Goal: Task Accomplishment & Management: Complete application form

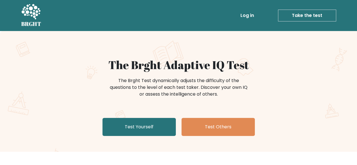
click at [159, 128] on link "Test Yourself" at bounding box center [139, 127] width 73 height 18
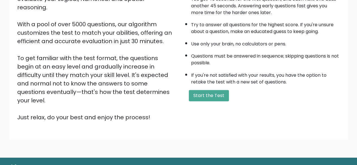
scroll to position [93, 0]
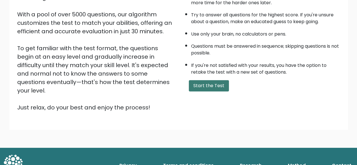
click at [216, 85] on button "Start the Test" at bounding box center [209, 85] width 40 height 11
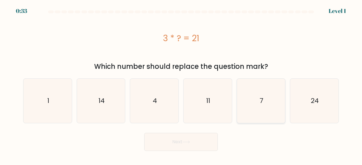
click at [251, 103] on icon "7" at bounding box center [261, 101] width 44 height 44
click at [181, 84] on input "e. 7" at bounding box center [181, 83] width 0 height 1
radio input "true"
click at [187, 142] on icon at bounding box center [185, 142] width 7 height 3
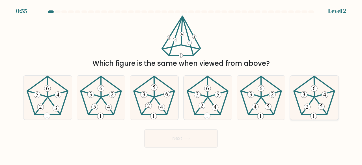
click at [294, 91] on 141 at bounding box center [303, 94] width 19 height 6
click at [181, 84] on input "f." at bounding box center [181, 83] width 0 height 1
radio input "true"
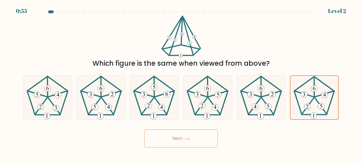
click at [201, 134] on button "Next" at bounding box center [180, 139] width 73 height 18
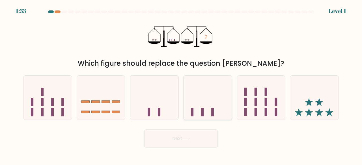
click at [203, 105] on icon at bounding box center [207, 98] width 48 height 40
click at [181, 84] on input "d." at bounding box center [181, 83] width 0 height 1
radio input "true"
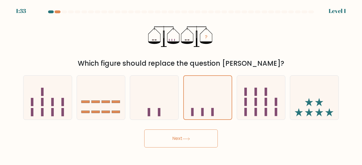
click at [172, 145] on button "Next" at bounding box center [180, 139] width 73 height 18
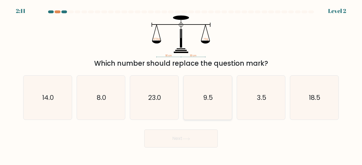
click at [198, 89] on icon "9.5" at bounding box center [207, 98] width 44 height 44
click at [181, 84] on input "d. 9.5" at bounding box center [181, 83] width 0 height 1
radio input "true"
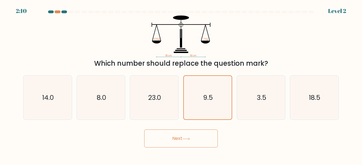
click at [166, 145] on button "Next" at bounding box center [180, 139] width 73 height 18
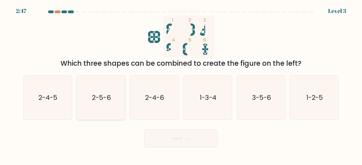
click at [104, 92] on icon "2-5-6" at bounding box center [101, 98] width 44 height 44
click at [181, 84] on input "b. 2-5-6" at bounding box center [181, 83] width 0 height 1
radio input "true"
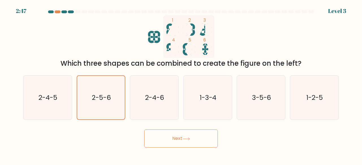
click at [162, 139] on button "Next" at bounding box center [180, 139] width 73 height 18
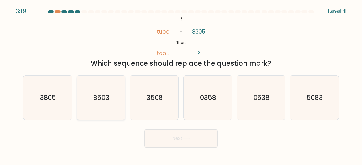
click at [97, 90] on icon "8503" at bounding box center [101, 98] width 44 height 44
click at [181, 84] on input "b. 8503" at bounding box center [181, 83] width 0 height 1
radio input "true"
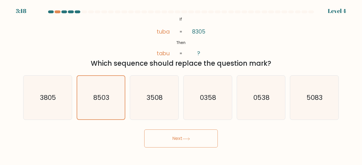
click at [155, 132] on button "Next" at bounding box center [180, 139] width 73 height 18
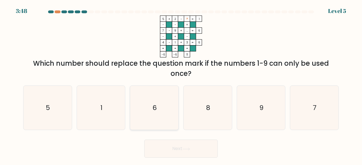
click at [160, 102] on icon "6" at bounding box center [154, 108] width 44 height 44
click at [181, 84] on input "c. 6" at bounding box center [181, 83] width 0 height 1
radio input "true"
click at [204, 147] on button "Next" at bounding box center [180, 149] width 73 height 18
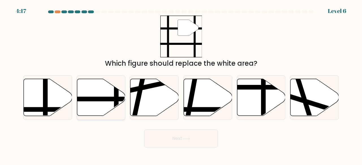
click at [88, 95] on icon at bounding box center [101, 97] width 48 height 37
click at [181, 84] on input "b." at bounding box center [181, 83] width 0 height 1
radio input "true"
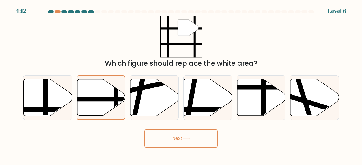
click at [184, 138] on icon at bounding box center [186, 139] width 8 height 3
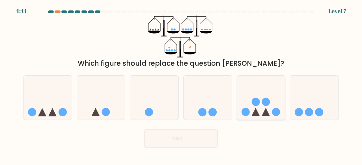
click at [264, 90] on icon at bounding box center [261, 98] width 48 height 40
click at [181, 84] on input "e." at bounding box center [181, 83] width 0 height 1
radio input "true"
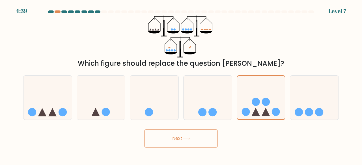
click at [190, 138] on icon at bounding box center [186, 139] width 8 height 3
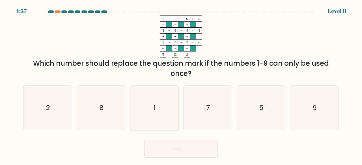
click at [162, 101] on icon "1" at bounding box center [154, 108] width 44 height 44
click at [181, 84] on input "c. 1" at bounding box center [181, 83] width 0 height 1
radio input "true"
click at [66, 111] on icon "2" at bounding box center [47, 108] width 44 height 44
click at [181, 84] on input "a. 2" at bounding box center [181, 83] width 0 height 1
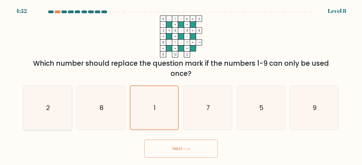
radio input "true"
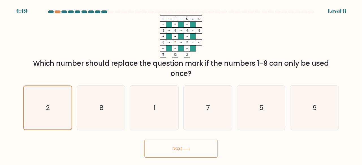
click at [167, 144] on button "Next" at bounding box center [180, 149] width 73 height 18
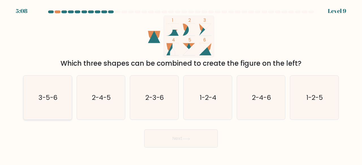
click at [51, 98] on text "3-5-6" at bounding box center [47, 97] width 19 height 9
click at [181, 84] on input "a. 3-5-6" at bounding box center [181, 83] width 0 height 1
radio input "true"
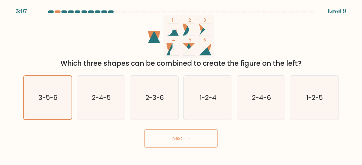
click at [151, 138] on button "Next" at bounding box center [180, 139] width 73 height 18
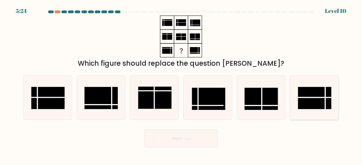
click at [320, 101] on rect at bounding box center [314, 98] width 33 height 22
click at [181, 84] on input "f." at bounding box center [181, 83] width 0 height 1
radio input "true"
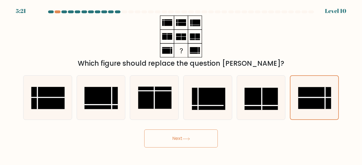
click at [203, 140] on button "Next" at bounding box center [180, 139] width 73 height 18
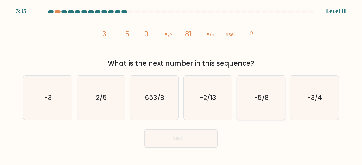
click at [254, 97] on text "-5/8" at bounding box center [261, 97] width 15 height 9
click at [181, 84] on input "e. -5/8" at bounding box center [181, 83] width 0 height 1
radio input "true"
click at [181, 139] on button "Next" at bounding box center [180, 139] width 73 height 18
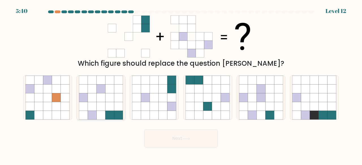
click at [102, 101] on icon at bounding box center [100, 97] width 9 height 9
click at [181, 84] on input "b." at bounding box center [181, 83] width 0 height 1
radio input "true"
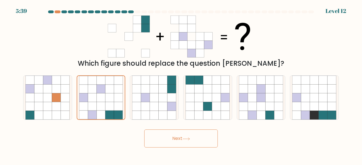
click at [181, 136] on button "Next" at bounding box center [180, 139] width 73 height 18
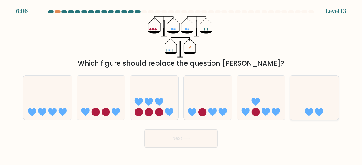
click at [318, 100] on icon at bounding box center [314, 98] width 48 height 40
click at [181, 84] on input "f." at bounding box center [181, 83] width 0 height 1
radio input "true"
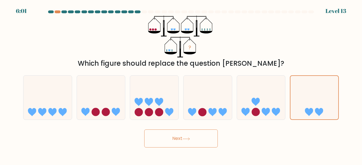
click at [199, 138] on button "Next" at bounding box center [180, 139] width 73 height 18
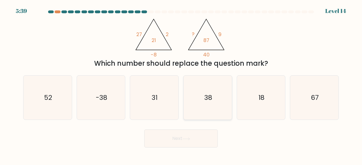
click at [206, 111] on icon "38" at bounding box center [207, 98] width 44 height 44
click at [181, 84] on input "d. 38" at bounding box center [181, 83] width 0 height 1
radio input "true"
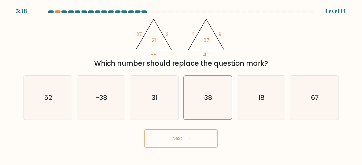
click at [187, 138] on icon at bounding box center [186, 139] width 8 height 3
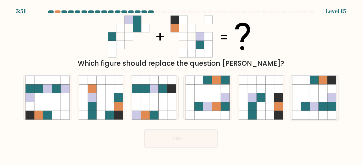
click at [320, 88] on icon at bounding box center [322, 88] width 9 height 9
click at [181, 84] on input "f." at bounding box center [181, 83] width 0 height 1
radio input "true"
click at [206, 139] on button "Next" at bounding box center [180, 139] width 73 height 18
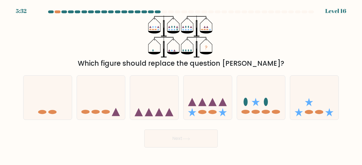
click at [252, 28] on div "? Which figure should replace the question mark?" at bounding box center [181, 42] width 322 height 53
click at [256, 96] on icon at bounding box center [261, 98] width 48 height 40
click at [181, 84] on input "e." at bounding box center [181, 83] width 0 height 1
radio input "true"
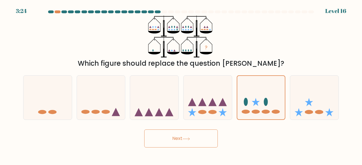
click at [204, 134] on button "Next" at bounding box center [180, 139] width 73 height 18
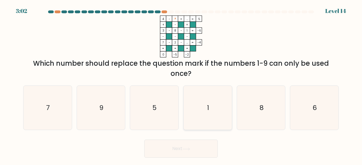
click at [215, 98] on icon "1" at bounding box center [207, 108] width 44 height 44
click at [181, 84] on input "d. 1" at bounding box center [181, 83] width 0 height 1
radio input "true"
click at [188, 148] on icon at bounding box center [186, 149] width 8 height 3
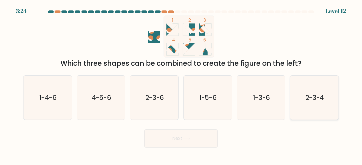
click at [295, 89] on icon "2-3-4" at bounding box center [314, 98] width 44 height 44
click at [181, 84] on input "f. 2-3-4" at bounding box center [181, 83] width 0 height 1
radio input "true"
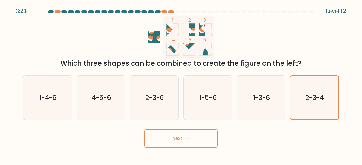
click at [201, 140] on button "Next" at bounding box center [180, 139] width 73 height 18
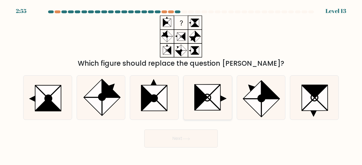
click at [205, 104] on icon at bounding box center [207, 104] width 25 height 13
click at [181, 84] on input "d." at bounding box center [181, 83] width 0 height 1
radio input "true"
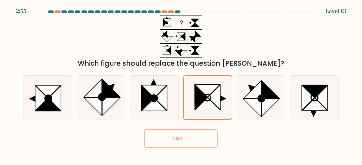
click at [182, 139] on button "Next" at bounding box center [180, 139] width 73 height 18
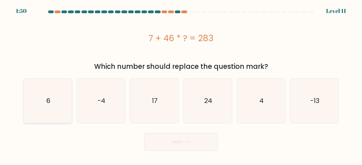
click at [44, 97] on icon "6" at bounding box center [47, 101] width 44 height 44
click at [181, 84] on input "a. 6" at bounding box center [181, 83] width 0 height 1
radio input "true"
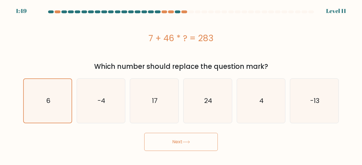
click at [177, 146] on button "Next" at bounding box center [180, 142] width 73 height 18
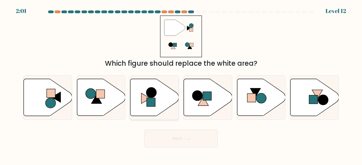
click at [157, 97] on icon at bounding box center [154, 97] width 48 height 37
click at [181, 84] on input "c." at bounding box center [181, 83] width 0 height 1
radio input "true"
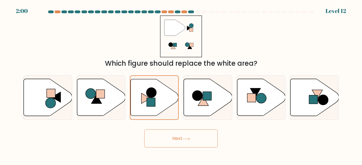
click at [164, 138] on button "Next" at bounding box center [180, 139] width 73 height 18
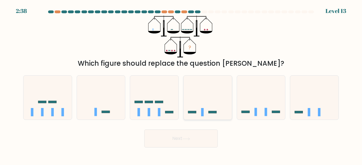
click at [206, 110] on icon at bounding box center [207, 98] width 48 height 40
click at [181, 84] on input "d." at bounding box center [181, 83] width 0 height 1
radio input "true"
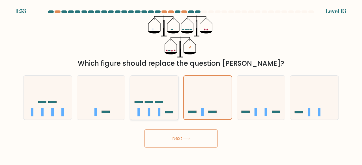
click at [149, 97] on icon at bounding box center [154, 98] width 48 height 40
click at [181, 84] on input "c." at bounding box center [181, 83] width 0 height 1
radio input "true"
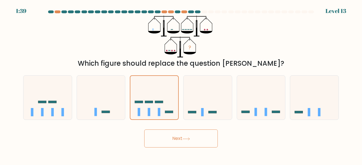
click at [192, 137] on button "Next" at bounding box center [180, 139] width 73 height 18
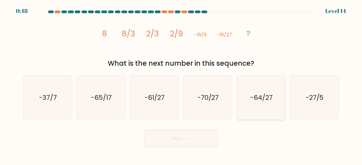
click at [269, 92] on icon "-64/27" at bounding box center [261, 98] width 44 height 44
click at [181, 84] on input "e. -64/27" at bounding box center [181, 83] width 0 height 1
radio input "true"
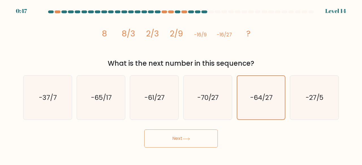
click at [195, 138] on button "Next" at bounding box center [180, 139] width 73 height 18
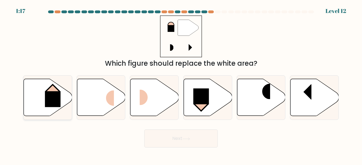
click at [41, 100] on icon at bounding box center [48, 97] width 48 height 37
click at [181, 84] on input "a." at bounding box center [181, 83] width 0 height 1
radio input "true"
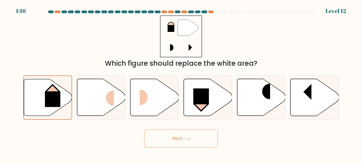
click at [166, 132] on button "Next" at bounding box center [180, 139] width 73 height 18
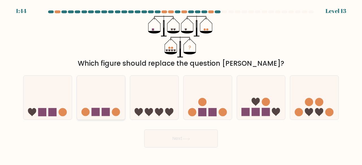
click at [106, 101] on icon at bounding box center [101, 98] width 48 height 40
click at [181, 84] on input "b." at bounding box center [181, 83] width 0 height 1
radio input "true"
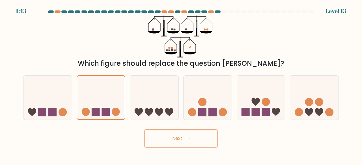
click at [176, 134] on button "Next" at bounding box center [180, 139] width 73 height 18
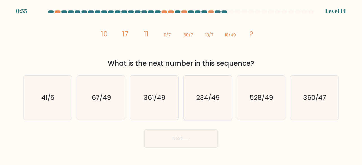
click at [207, 112] on icon "234/49" at bounding box center [207, 98] width 44 height 44
click at [181, 84] on input "d. 234/49" at bounding box center [181, 83] width 0 height 1
radio input "true"
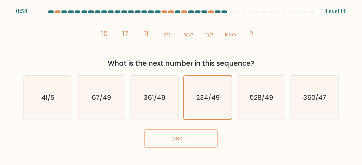
click at [186, 141] on button "Next" at bounding box center [180, 139] width 73 height 18
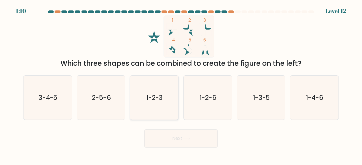
click at [168, 101] on icon "1-2-3" at bounding box center [154, 98] width 44 height 44
click at [181, 84] on input "c. 1-2-3" at bounding box center [181, 83] width 0 height 1
radio input "true"
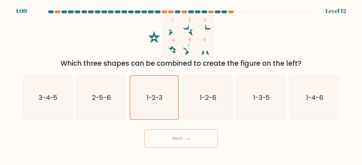
click at [183, 139] on button "Next" at bounding box center [180, 139] width 73 height 18
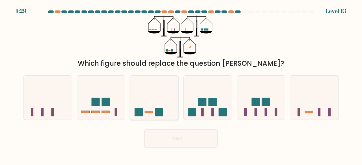
click at [143, 93] on icon at bounding box center [154, 98] width 48 height 40
click at [181, 84] on input "c." at bounding box center [181, 83] width 0 height 1
radio input "true"
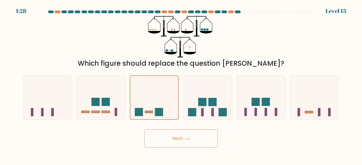
click at [157, 141] on button "Next" at bounding box center [180, 139] width 73 height 18
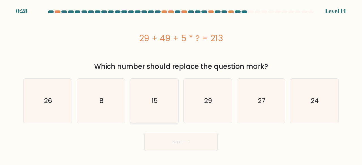
click at [156, 107] on icon "15" at bounding box center [154, 101] width 44 height 44
click at [181, 84] on input "c. 15" at bounding box center [181, 83] width 0 height 1
radio input "true"
click at [189, 142] on icon at bounding box center [185, 142] width 7 height 3
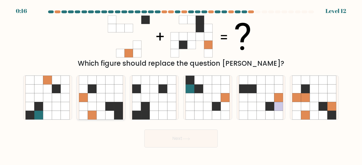
click at [98, 106] on icon at bounding box center [100, 106] width 9 height 9
click at [181, 84] on input "b." at bounding box center [181, 83] width 0 height 1
radio input "true"
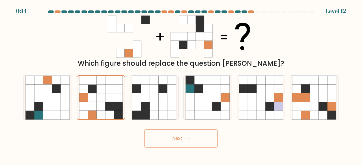
click at [163, 138] on button "Next" at bounding box center [180, 139] width 73 height 18
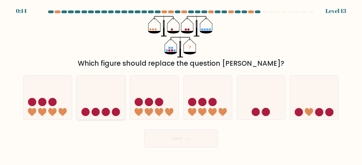
click at [96, 104] on icon at bounding box center [101, 98] width 48 height 40
click at [181, 84] on input "b." at bounding box center [181, 83] width 0 height 1
radio input "true"
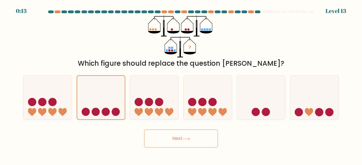
click at [166, 136] on button "Next" at bounding box center [180, 139] width 73 height 18
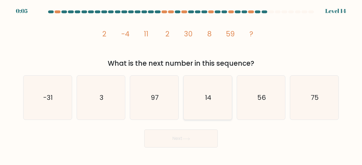
click at [224, 102] on icon "14" at bounding box center [207, 98] width 44 height 44
click at [181, 84] on input "d. 14" at bounding box center [181, 83] width 0 height 1
radio input "true"
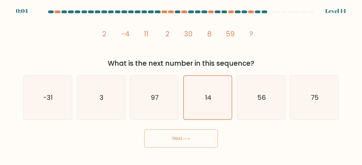
click at [194, 134] on button "Next" at bounding box center [180, 139] width 73 height 18
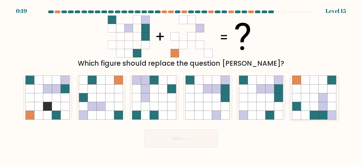
click at [315, 101] on icon at bounding box center [314, 97] width 9 height 9
click at [181, 84] on input "f." at bounding box center [181, 83] width 0 height 1
radio input "true"
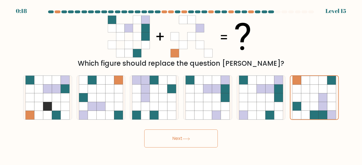
click at [207, 146] on button "Next" at bounding box center [180, 139] width 73 height 18
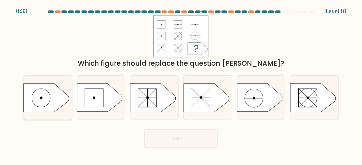
click at [45, 113] on div at bounding box center [47, 97] width 49 height 45
click at [181, 84] on input "a." at bounding box center [181, 83] width 0 height 1
radio input "true"
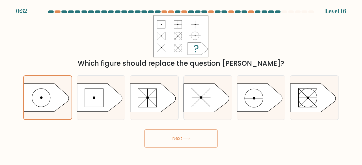
click at [166, 131] on button "Next" at bounding box center [180, 139] width 73 height 18
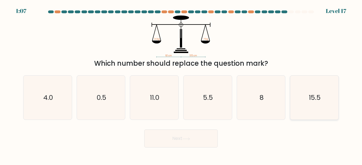
click at [318, 92] on icon "15.5" at bounding box center [314, 98] width 44 height 44
click at [181, 84] on input "f. 15.5" at bounding box center [181, 83] width 0 height 1
radio input "true"
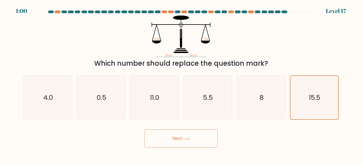
click at [183, 133] on button "Next" at bounding box center [180, 139] width 73 height 18
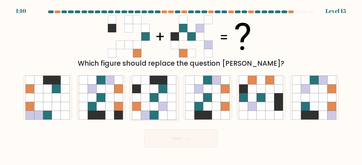
click at [155, 108] on icon at bounding box center [154, 106] width 9 height 9
click at [181, 84] on input "c." at bounding box center [181, 83] width 0 height 1
radio input "true"
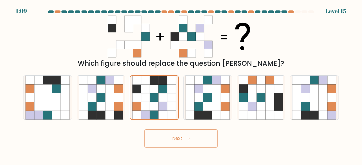
click at [162, 134] on button "Next" at bounding box center [180, 139] width 73 height 18
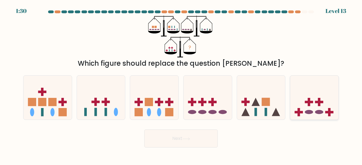
click at [317, 100] on rect at bounding box center [318, 102] width 3 height 8
click at [181, 84] on input "f." at bounding box center [181, 83] width 0 height 1
radio input "true"
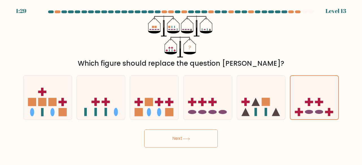
click at [192, 144] on button "Next" at bounding box center [180, 139] width 73 height 18
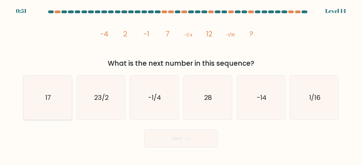
click at [33, 96] on icon "17" at bounding box center [47, 98] width 44 height 44
click at [181, 84] on input "a. 17" at bounding box center [181, 83] width 0 height 1
radio input "true"
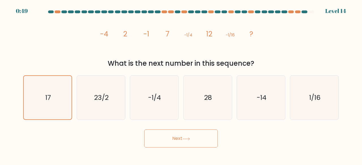
click at [205, 140] on button "Next" at bounding box center [180, 139] width 73 height 18
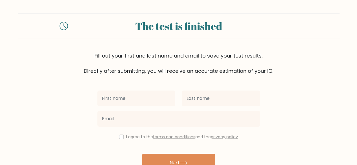
scroll to position [32, 0]
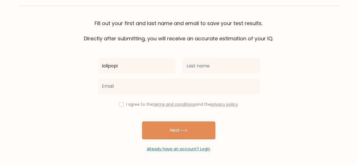
type input "lolipopi"
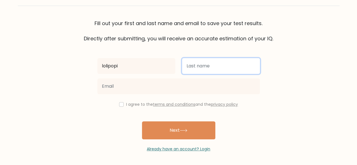
click at [189, 65] on input "text" at bounding box center [221, 66] width 78 height 16
type input "fofolini"
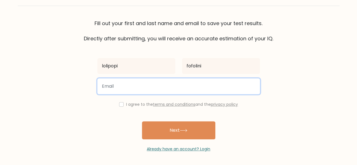
click at [203, 84] on input "email" at bounding box center [178, 87] width 163 height 16
paste input "vokev46407@ncien.com"
type input "vokev46407@ncien.com"
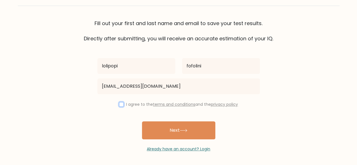
click at [119, 106] on input "checkbox" at bounding box center [121, 104] width 5 height 5
checkbox input "true"
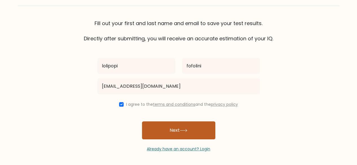
click at [182, 134] on button "Next" at bounding box center [178, 130] width 73 height 18
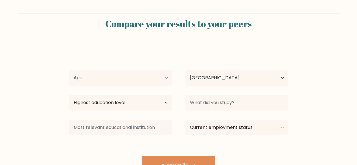
select select "NO"
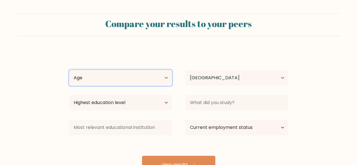
click at [155, 80] on select "Age Under [DEMOGRAPHIC_DATA] [DEMOGRAPHIC_DATA] [DEMOGRAPHIC_DATA] [DEMOGRAPHIC…" at bounding box center [120, 78] width 103 height 16
select select "min_18"
click at [69, 70] on select "Age Under 18 years old 18-24 years old 25-34 years old 35-44 years old 45-54 ye…" at bounding box center [120, 78] width 103 height 16
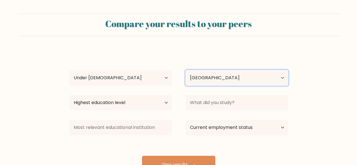
click at [220, 78] on select "Country Afghanistan Albania Algeria American Samoa Andorra Angola Anguilla Anta…" at bounding box center [237, 78] width 103 height 16
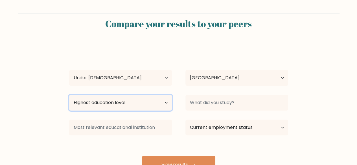
click at [149, 101] on select "Highest education level No schooling Primary Lower Secondary Upper Secondary Oc…" at bounding box center [120, 103] width 103 height 16
select select "upper_secondary"
click at [69, 95] on select "Highest education level No schooling Primary Lower Secondary Upper Secondary Oc…" at bounding box center [120, 103] width 103 height 16
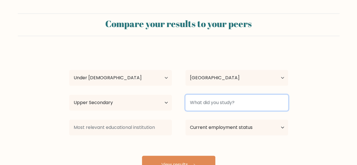
click at [228, 106] on input at bounding box center [237, 103] width 103 height 16
type input "i"
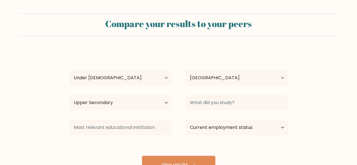
click at [310, 113] on form "Compare your results to your peers lolipopi fofolini Age Under 18 years old 18-…" at bounding box center [178, 94] width 357 height 160
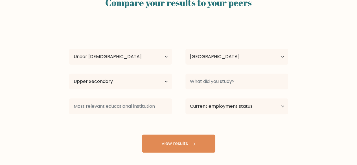
scroll to position [21, 0]
click at [259, 96] on div "Current employment status Employed Student Retired Other / prefer not to answer" at bounding box center [237, 106] width 116 height 20
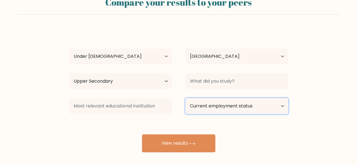
click at [244, 110] on select "Current employment status Employed Student Retired Other / prefer not to answer" at bounding box center [237, 106] width 103 height 16
select select "student"
click at [186, 98] on select "Current employment status Employed Student Retired Other / prefer not to answer" at bounding box center [237, 106] width 103 height 16
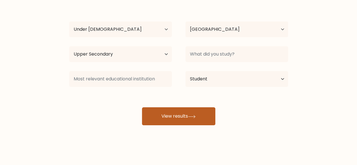
click at [199, 114] on button "View results" at bounding box center [178, 116] width 73 height 18
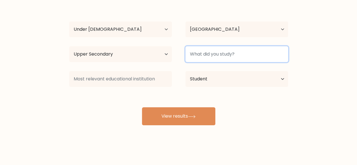
click at [217, 52] on input at bounding box center [237, 54] width 103 height 16
type input "study"
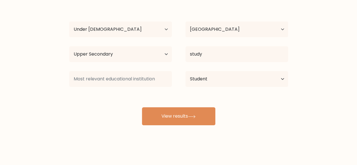
click at [188, 106] on div "lolipopi fofolini Age Under 18 years old 18-24 years old 25-34 years old 35-44 …" at bounding box center [179, 63] width 226 height 124
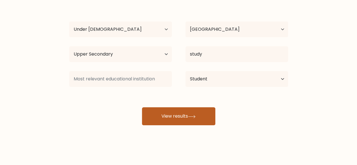
click at [176, 114] on button "View results" at bounding box center [178, 116] width 73 height 18
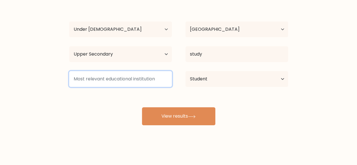
click at [132, 84] on input at bounding box center [120, 79] width 103 height 16
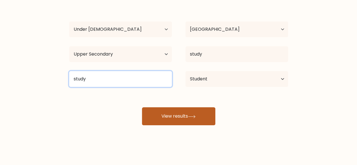
type input "study"
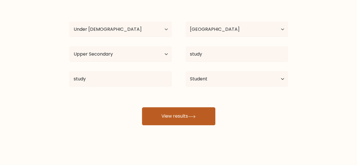
click at [154, 108] on button "View results" at bounding box center [178, 116] width 73 height 18
